Goal: Transaction & Acquisition: Purchase product/service

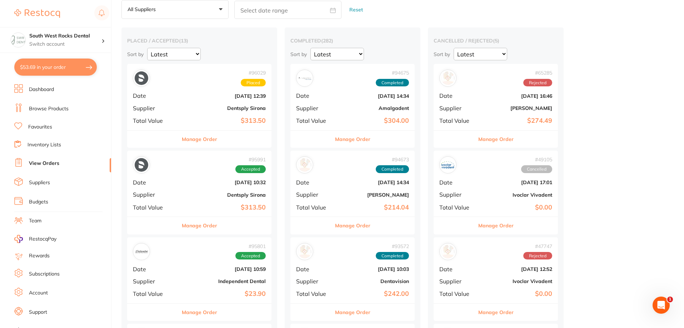
click at [42, 69] on button "$53.69 in your order" at bounding box center [55, 67] width 82 height 17
checkbox input "true"
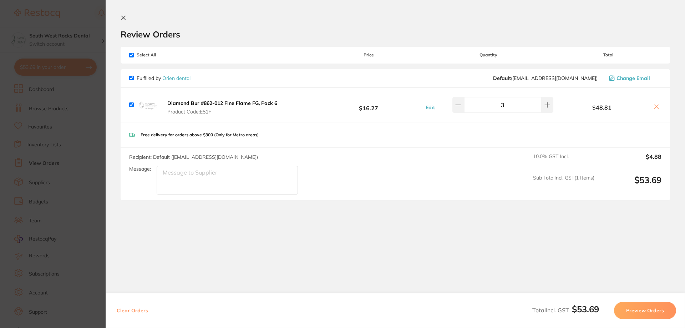
click at [123, 15] on icon at bounding box center [124, 18] width 6 height 6
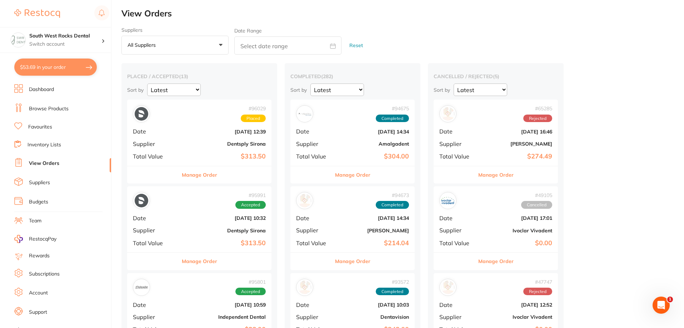
click at [65, 67] on button "$53.69 in your order" at bounding box center [55, 67] width 82 height 17
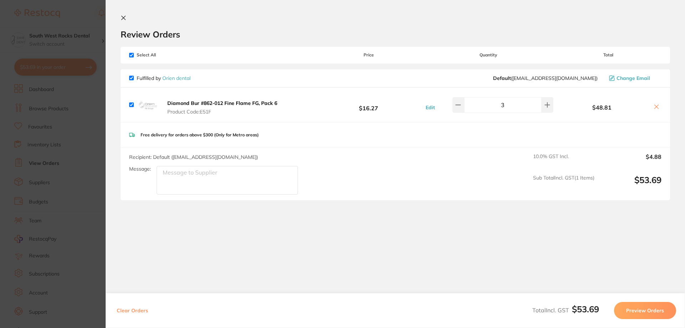
click at [655, 310] on button "Preview Orders" at bounding box center [645, 310] width 62 height 17
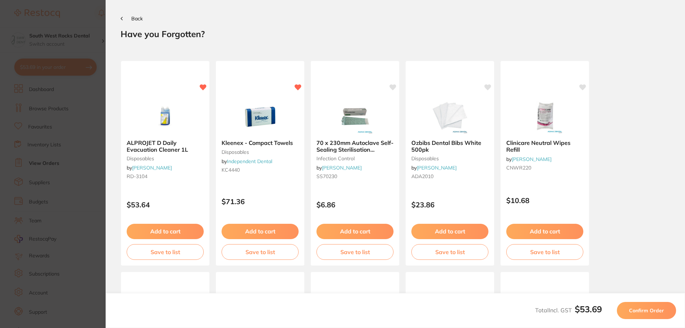
click at [643, 309] on span "Confirm Order" at bounding box center [646, 310] width 35 height 6
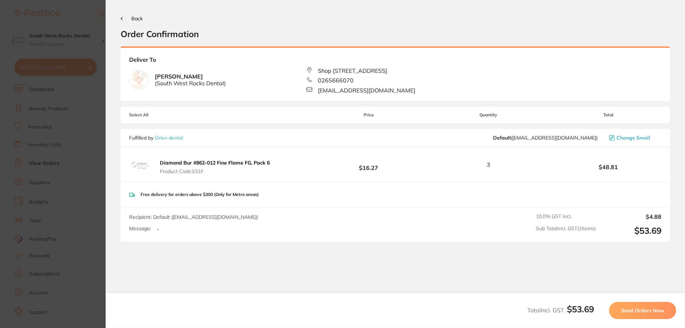
click at [650, 309] on span "Send Orders Now" at bounding box center [642, 310] width 43 height 6
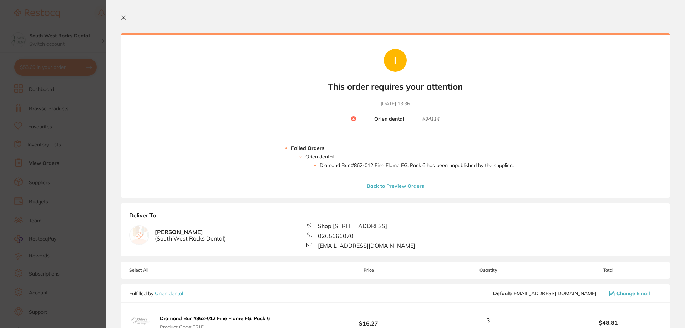
click at [392, 186] on button "Back to Preview Orders" at bounding box center [396, 186] width 62 height 6
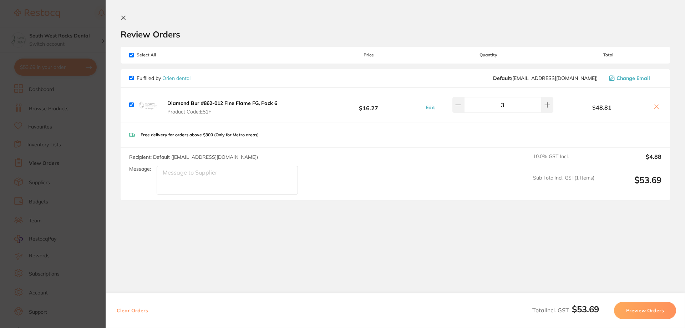
drag, startPoint x: 254, startPoint y: 112, endPoint x: 215, endPoint y: 107, distance: 40.0
click at [255, 112] on span "Product Code: E51F" at bounding box center [222, 112] width 110 height 6
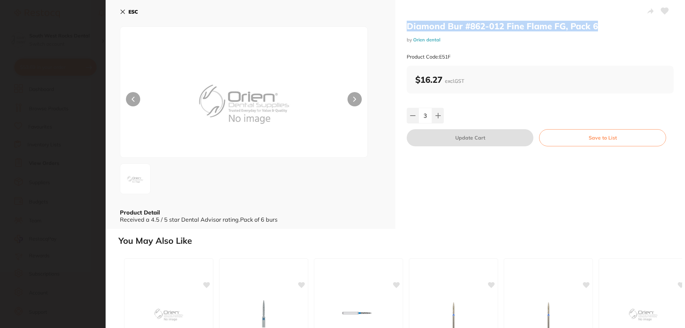
drag, startPoint x: 404, startPoint y: 25, endPoint x: 597, endPoint y: 24, distance: 193.1
click at [603, 25] on div "Diamond Bur #862-012 Fine Flame FG, Pack 6 by Orien dental Product Code: E51F $…" at bounding box center [541, 114] width 290 height 229
copy h2 "Diamond Bur #862-012 Fine Flame FG, Pack 6"
click at [121, 11] on icon at bounding box center [123, 12] width 6 height 6
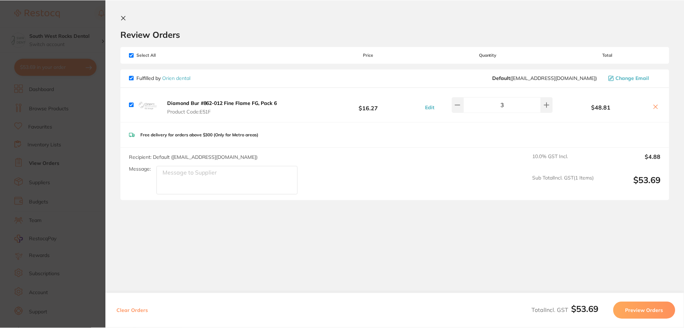
scroll to position [0, 0]
click at [121, 15] on icon at bounding box center [124, 18] width 6 height 6
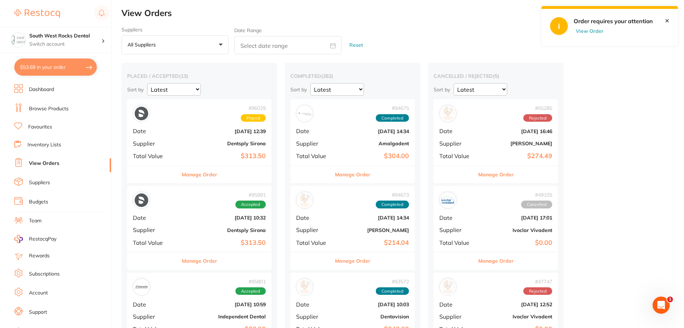
click at [52, 107] on link "Browse Products" at bounding box center [49, 108] width 40 height 7
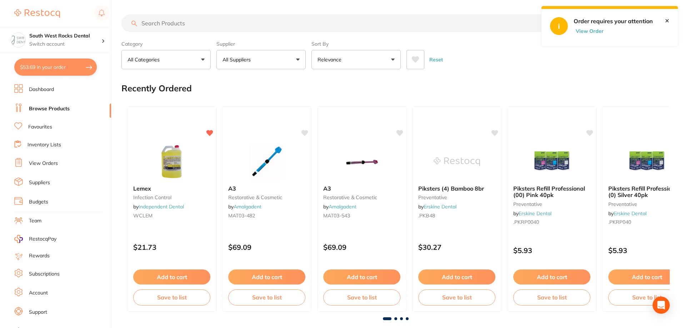
click at [214, 24] on input "search" at bounding box center [340, 23] width 438 height 18
paste input "Diamond Bur #862-012 Fine Flame FG, Pack 6"
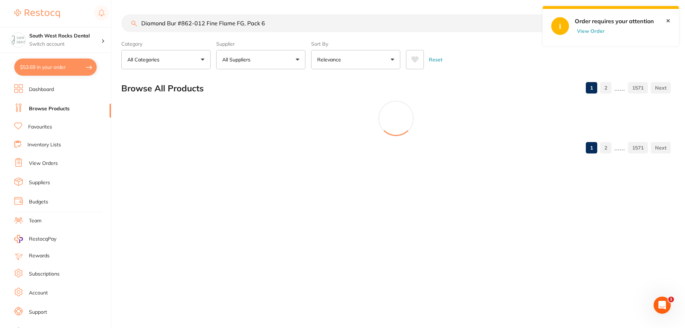
type input "Diamond Bur #862-012 Fine Flame FG, Pack 6"
click at [585, 31] on button "View Order" at bounding box center [593, 31] width 36 height 6
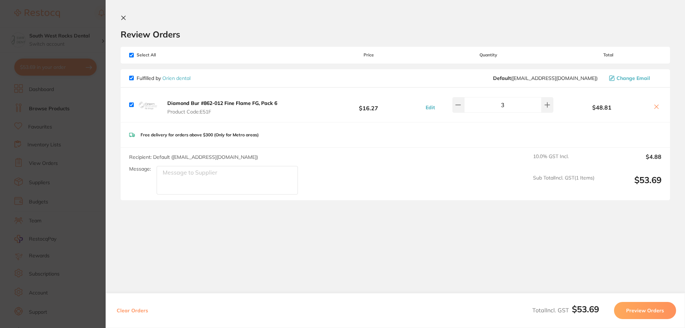
click at [654, 106] on icon at bounding box center [657, 107] width 6 height 6
checkbox input "false"
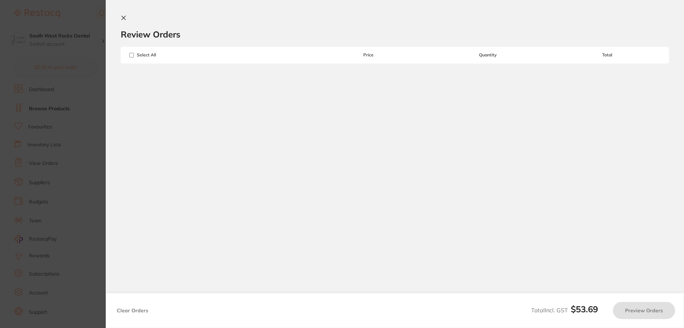
scroll to position [0, 0]
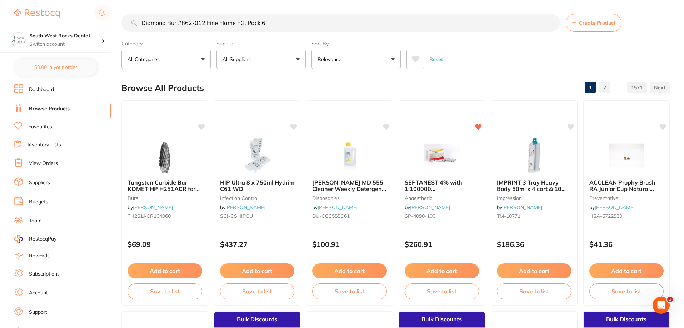
click at [293, 24] on input "Diamond Bur #862-012 Fine Flame FG, Pack 6" at bounding box center [340, 23] width 438 height 18
click at [292, 24] on input "Diamond Bur #862-012 Fine Flame FG, Pack 6" at bounding box center [340, 23] width 438 height 18
drag, startPoint x: 270, startPoint y: 25, endPoint x: 243, endPoint y: 26, distance: 26.8
click at [243, 26] on input "Diamond Bur #862-012 Fine Flame FG, Pack 6" at bounding box center [340, 23] width 438 height 18
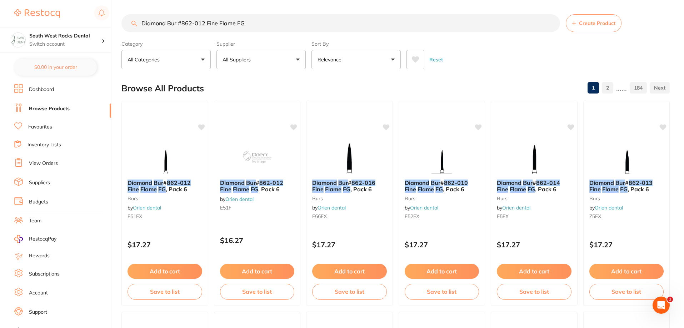
type input "Diamond Bur #862-012 Fine Flame FG"
click at [267, 63] on button "All Suppliers" at bounding box center [260, 59] width 89 height 19
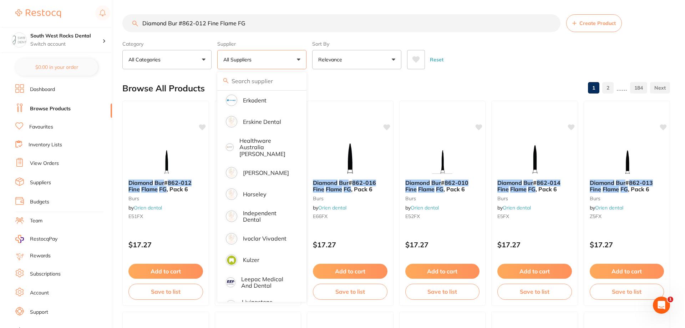
scroll to position [286, 0]
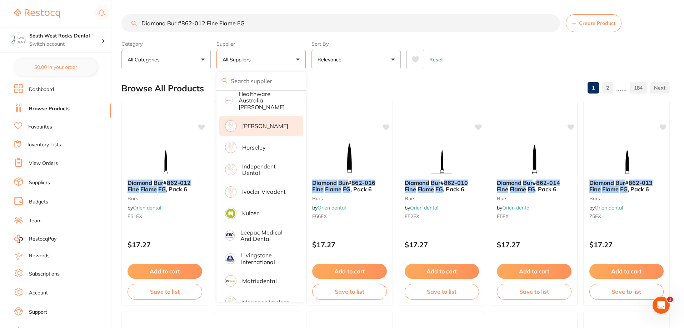
click at [264, 123] on p "[PERSON_NAME]" at bounding box center [265, 126] width 46 height 6
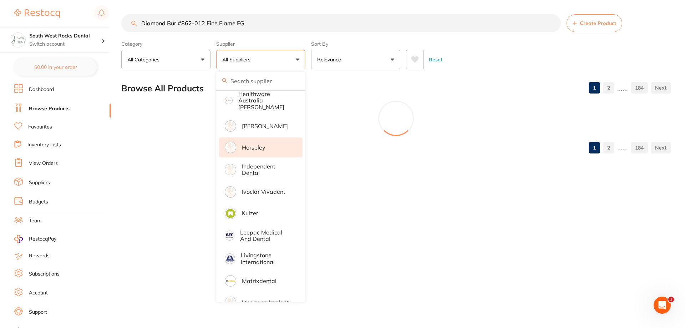
click at [264, 144] on p "Horseley" at bounding box center [254, 147] width 24 height 6
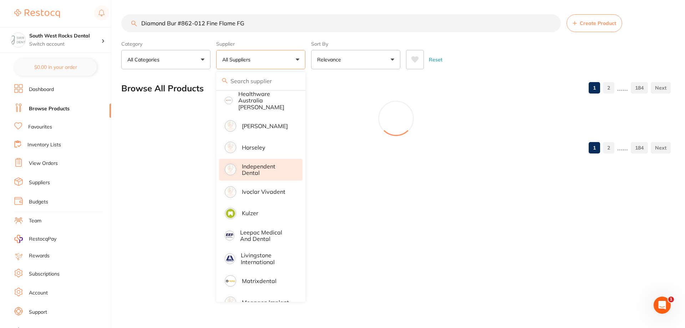
scroll to position [0, 0]
click at [256, 167] on p "Independent Dental" at bounding box center [267, 169] width 51 height 13
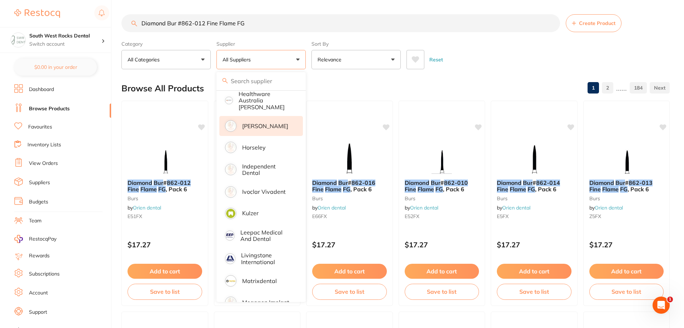
click at [261, 123] on p "[PERSON_NAME]" at bounding box center [265, 126] width 46 height 6
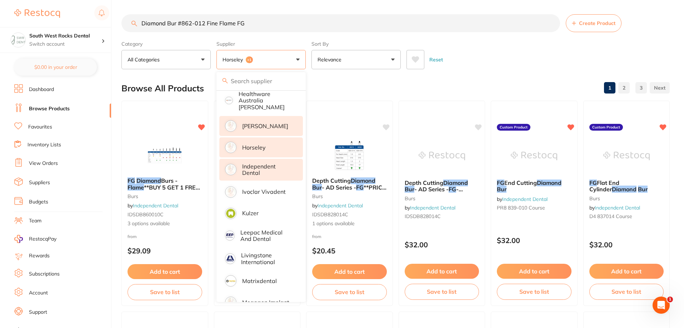
click at [256, 123] on p "[PERSON_NAME]" at bounding box center [265, 126] width 46 height 6
click at [502, 55] on div "Reset" at bounding box center [534, 56] width 257 height 25
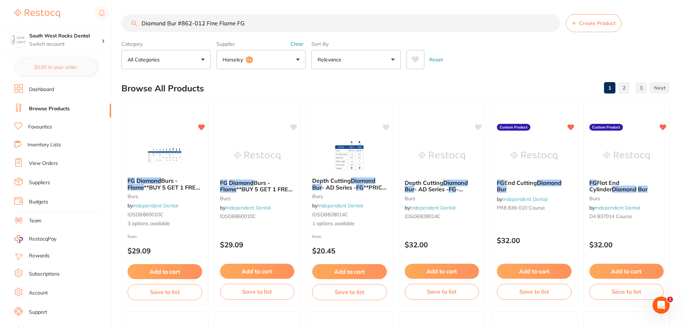
click at [161, 151] on img at bounding box center [164, 154] width 46 height 36
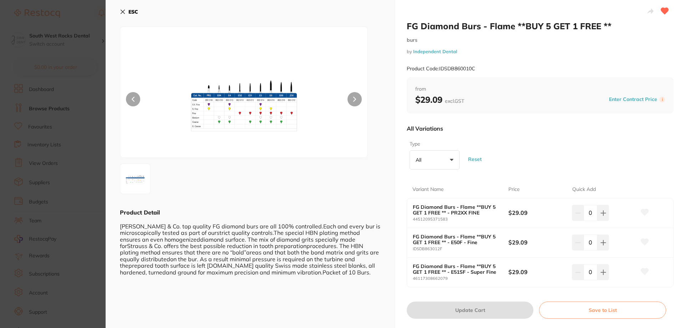
click at [244, 114] on img at bounding box center [244, 101] width 148 height 113
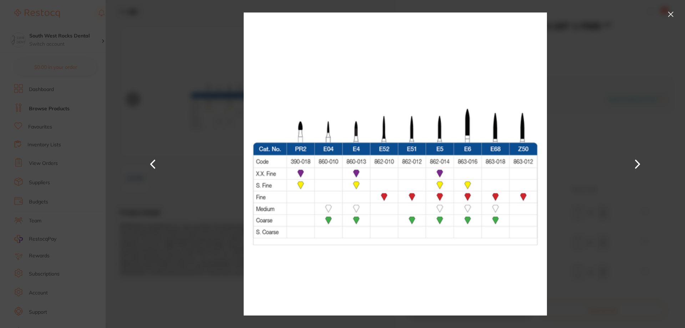
click at [671, 14] on button at bounding box center [670, 14] width 11 height 11
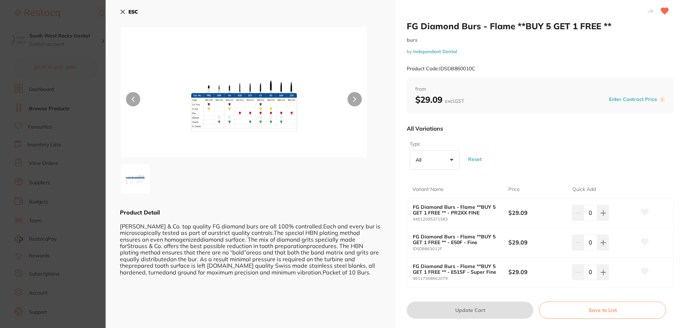
click at [123, 12] on icon at bounding box center [123, 12] width 4 height 4
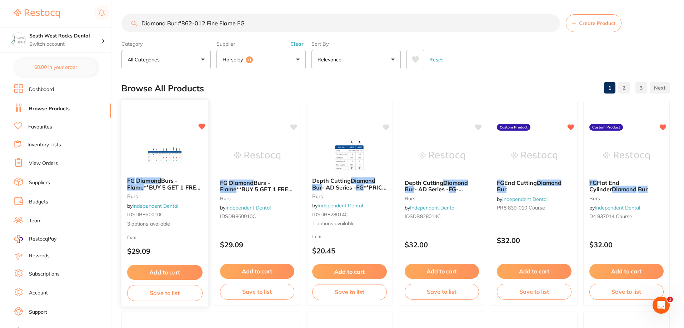
click at [172, 160] on img at bounding box center [164, 154] width 47 height 36
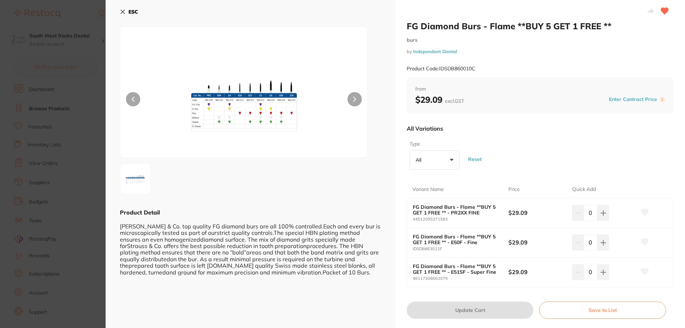
click at [248, 109] on img at bounding box center [244, 101] width 148 height 113
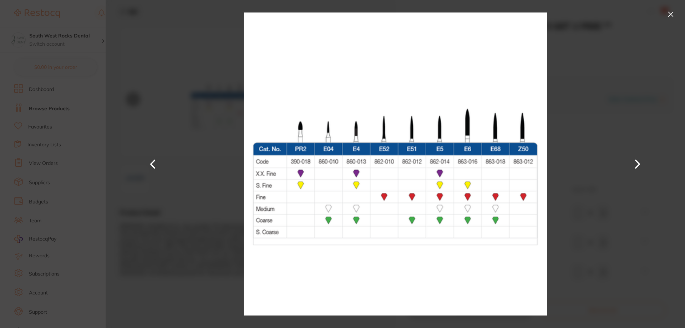
click at [673, 12] on button at bounding box center [670, 14] width 11 height 11
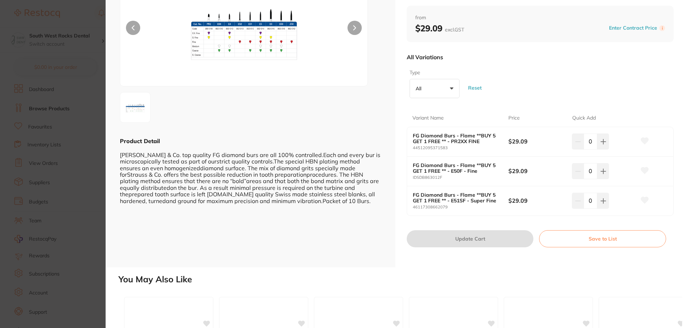
scroll to position [36, 0]
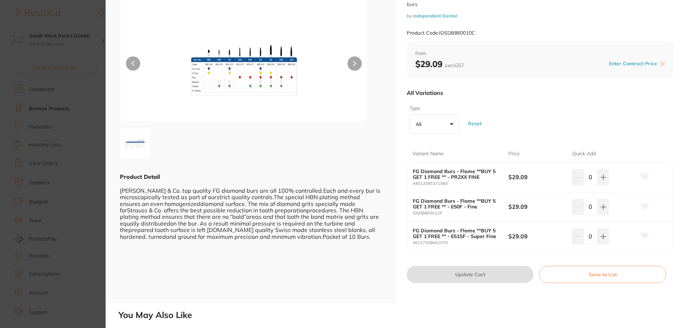
click at [446, 125] on button "All +0" at bounding box center [435, 124] width 50 height 19
click at [246, 84] on img at bounding box center [244, 65] width 148 height 113
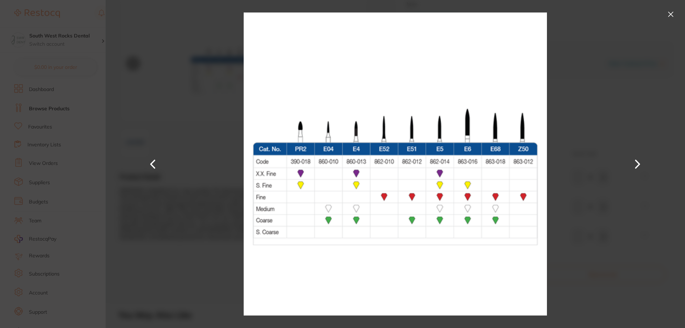
scroll to position [0, 0]
click at [670, 17] on button at bounding box center [670, 14] width 11 height 11
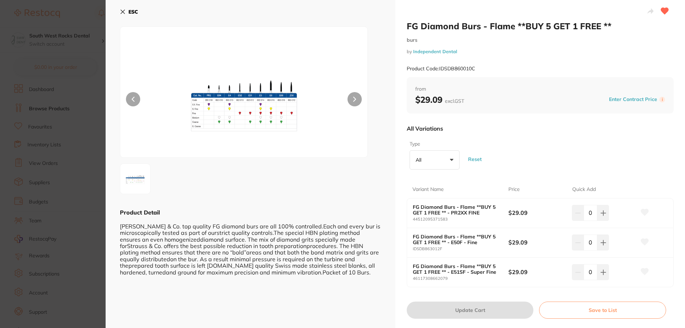
click at [125, 12] on icon at bounding box center [123, 12] width 6 height 6
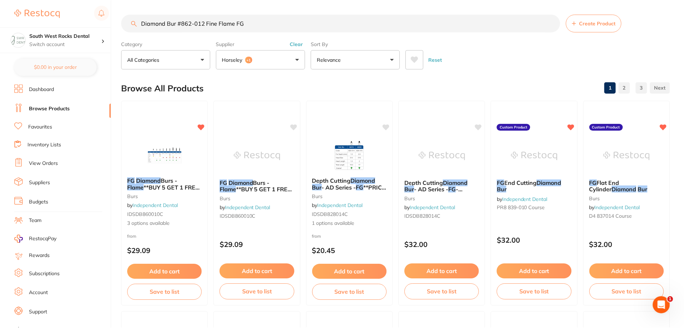
scroll to position [3, 0]
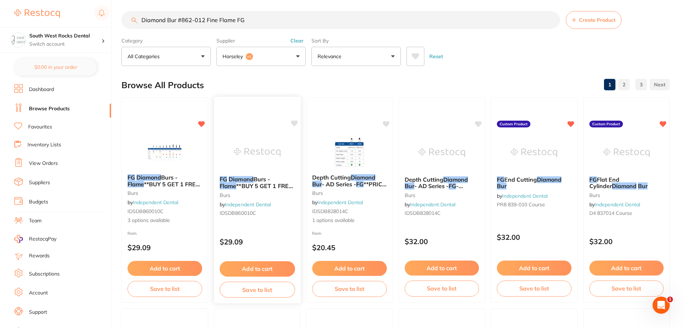
click at [286, 189] on span "**BUY 5 GET 1 FREE ** - E04C - Coarse" at bounding box center [255, 189] width 73 height 14
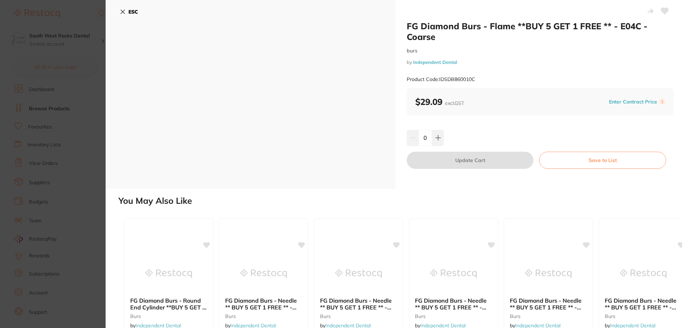
click at [123, 12] on icon at bounding box center [123, 12] width 4 height 4
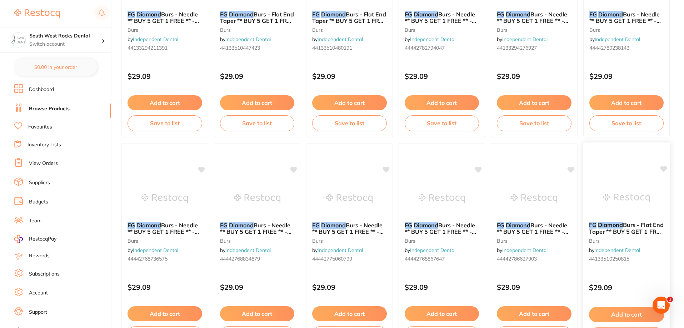
scroll to position [1703, 0]
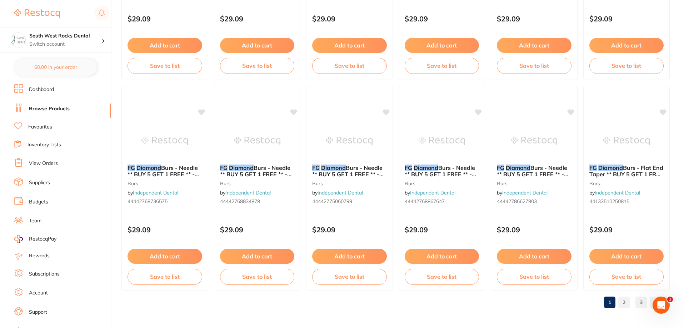
click at [624, 301] on link "2" at bounding box center [623, 302] width 11 height 14
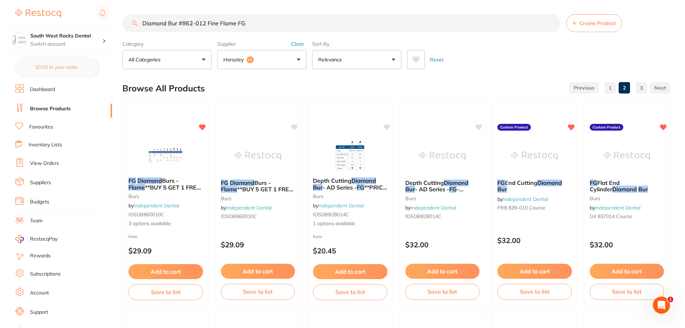
scroll to position [0, 0]
click at [168, 154] on img at bounding box center [164, 154] width 47 height 36
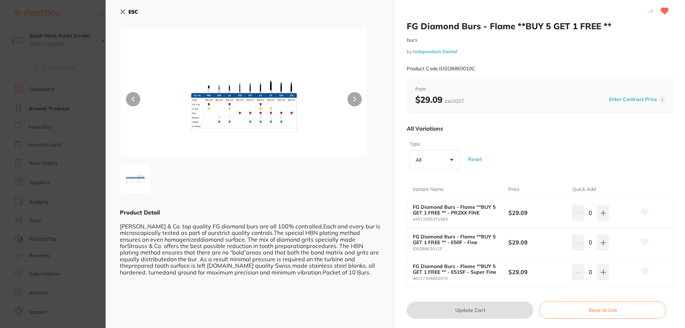
click at [275, 119] on img at bounding box center [244, 101] width 148 height 113
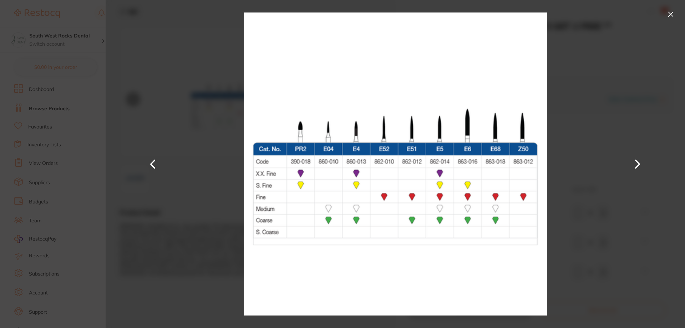
click at [672, 15] on button at bounding box center [670, 14] width 11 height 11
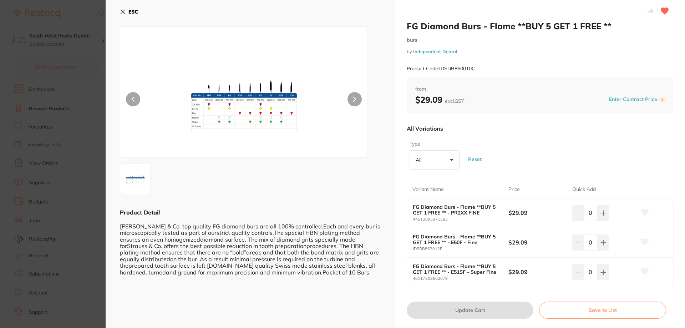
click at [450, 158] on button "All +0" at bounding box center [435, 159] width 50 height 19
click at [259, 118] on img at bounding box center [244, 101] width 148 height 113
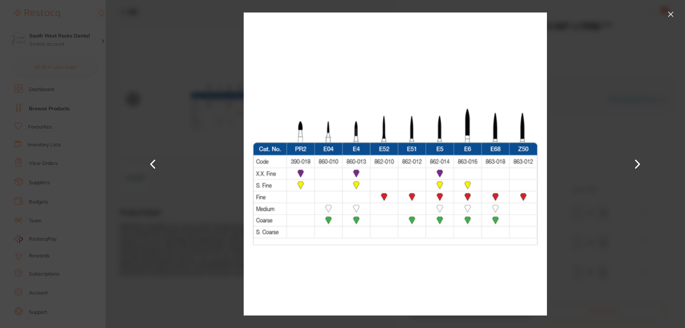
click at [676, 14] on button at bounding box center [670, 14] width 11 height 11
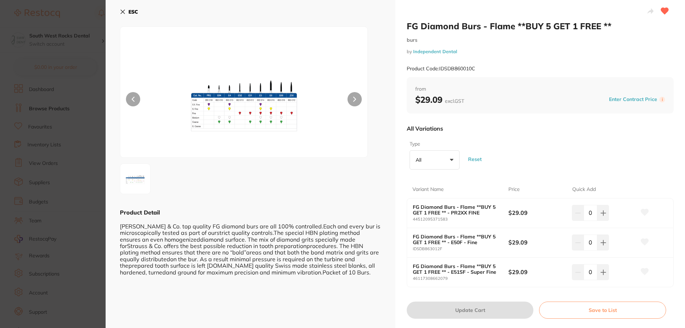
click at [452, 161] on button "All +0" at bounding box center [435, 159] width 50 height 19
click at [532, 160] on div "Type All +0 All E50F - Fine E51SF - Super Fine PR2XX FINE Reset" at bounding box center [540, 155] width 267 height 35
click at [601, 241] on icon at bounding box center [604, 243] width 6 height 6
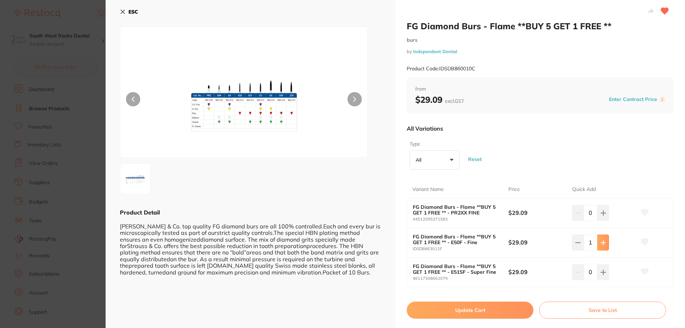
click at [601, 241] on icon at bounding box center [604, 243] width 6 height 6
click at [601, 240] on icon at bounding box center [604, 243] width 6 height 6
type input "3"
drag, startPoint x: 496, startPoint y: 305, endPoint x: 475, endPoint y: 284, distance: 29.3
click at [497, 306] on button "Update Cart" at bounding box center [470, 310] width 127 height 17
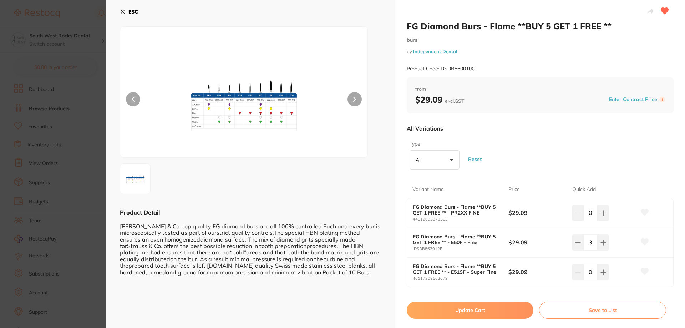
checkbox input "true"
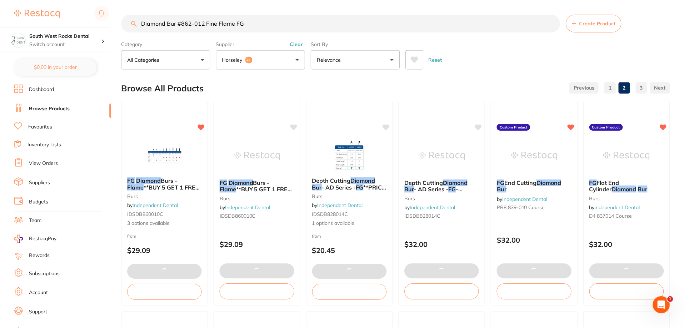
scroll to position [1703, 0]
